Goal: Task Accomplishment & Management: Manage account settings

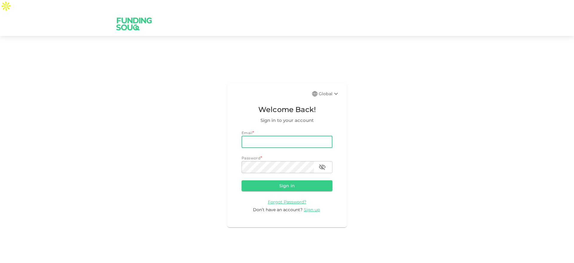
paste input "[EMAIL_ADDRESS][DOMAIN_NAME]"
type input "[EMAIL_ADDRESS][DOMAIN_NAME]"
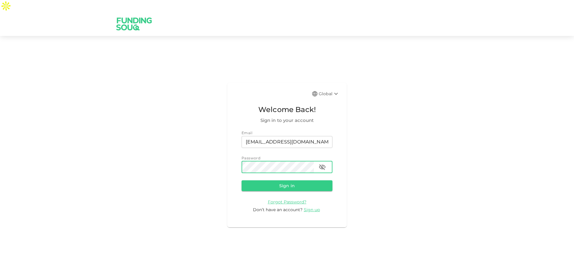
click at [257, 180] on button "Sign in" at bounding box center [287, 185] width 91 height 11
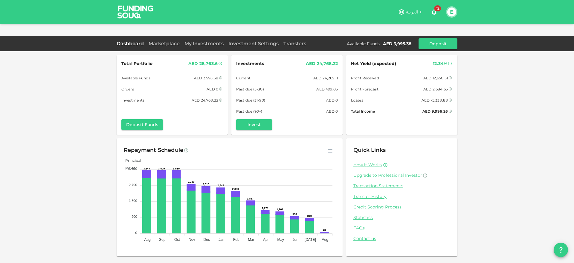
click at [76, 128] on div "Total Portfolio AED 28,763.6 Available Funds AED 3,995.38 Orders AED 0 Investme…" at bounding box center [287, 143] width 574 height 263
click at [288, 41] on link "Transfers" at bounding box center [295, 44] width 28 height 6
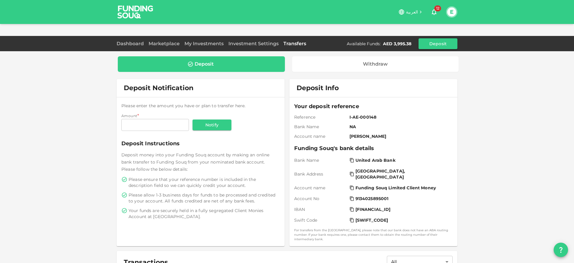
click at [356, 168] on span "[GEOGRAPHIC_DATA], [GEOGRAPHIC_DATA]" at bounding box center [403, 174] width 94 height 12
click at [378, 185] on span "Funding Souq Limited Client Money" at bounding box center [396, 188] width 80 height 6
click at [374, 217] on span "[SWIFT_CODE]" at bounding box center [372, 220] width 33 height 6
click at [374, 206] on span "[FINANCIAL_ID]" at bounding box center [373, 209] width 35 height 6
click at [372, 168] on span "[GEOGRAPHIC_DATA], [GEOGRAPHIC_DATA]" at bounding box center [403, 174] width 94 height 12
